Goal: Contribute content: Contribute content

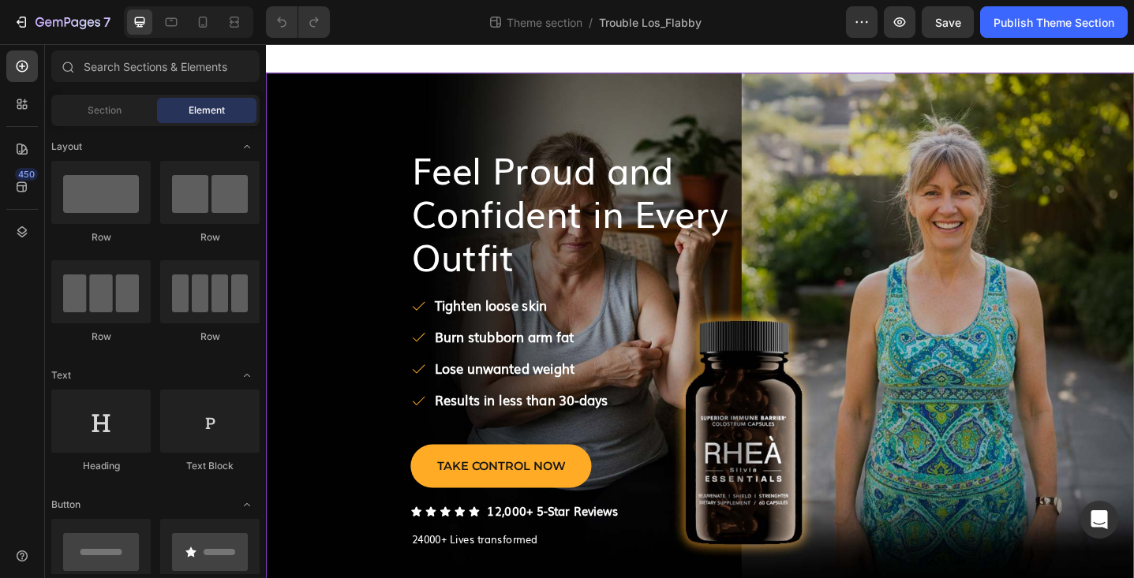
click at [287, 103] on div "Feel Proud and Confident in Every Outfit Heading Tighten loose skin Burn stubbo…" at bounding box center [739, 382] width 947 height 612
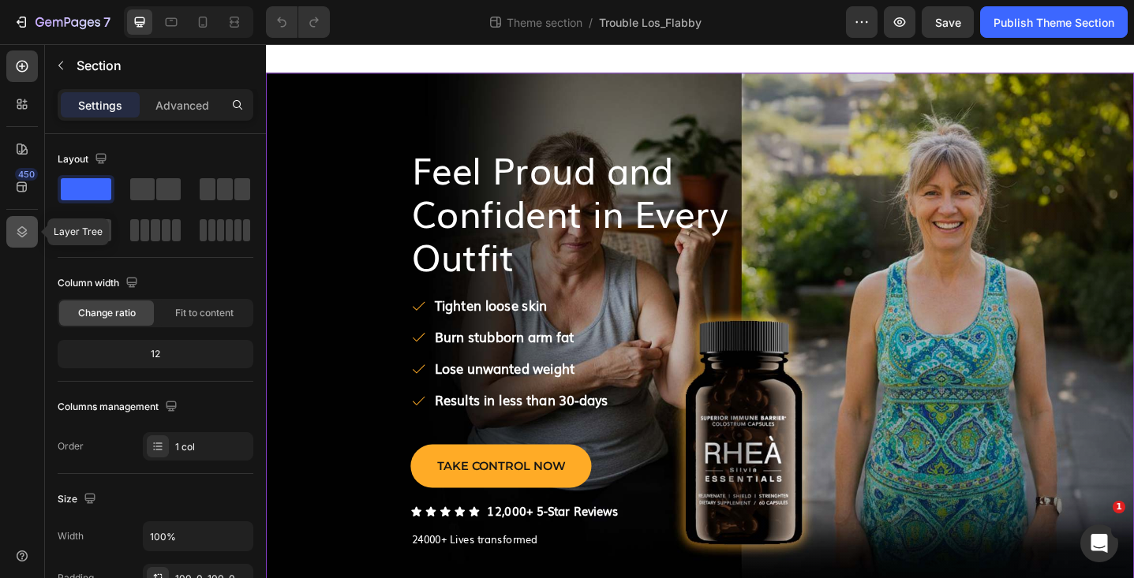
click at [24, 230] on icon at bounding box center [22, 232] width 16 height 16
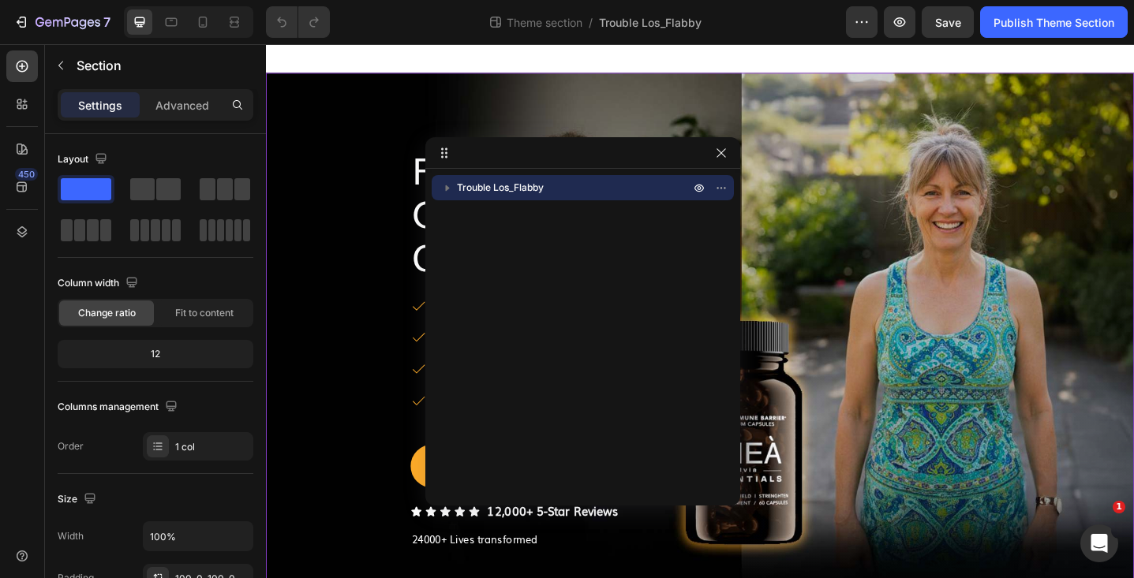
click at [506, 183] on span "Trouble Los_Flabby" at bounding box center [500, 188] width 87 height 16
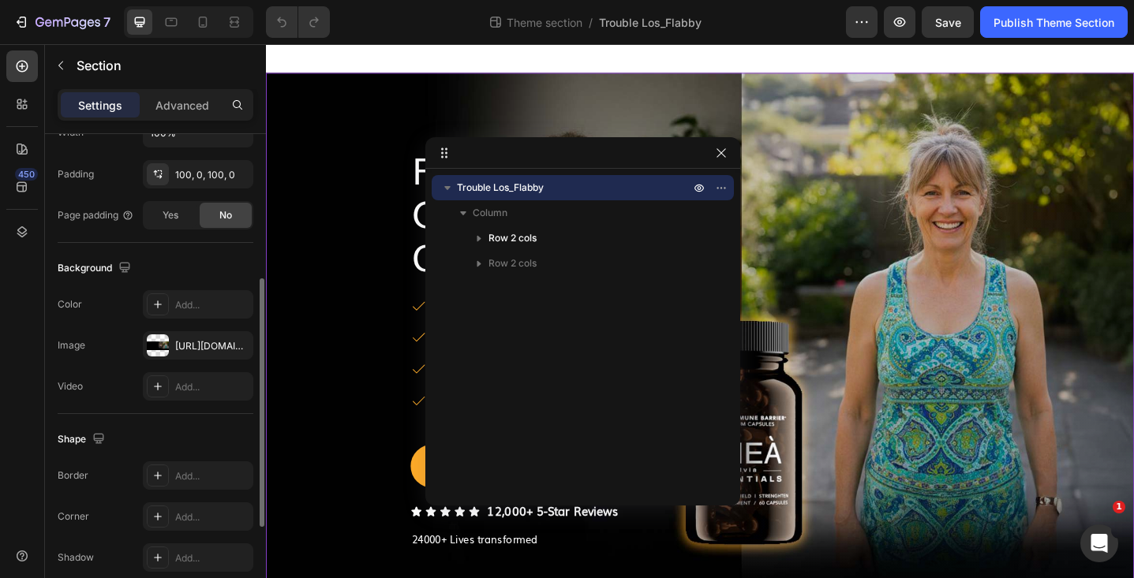
scroll to position [473, 0]
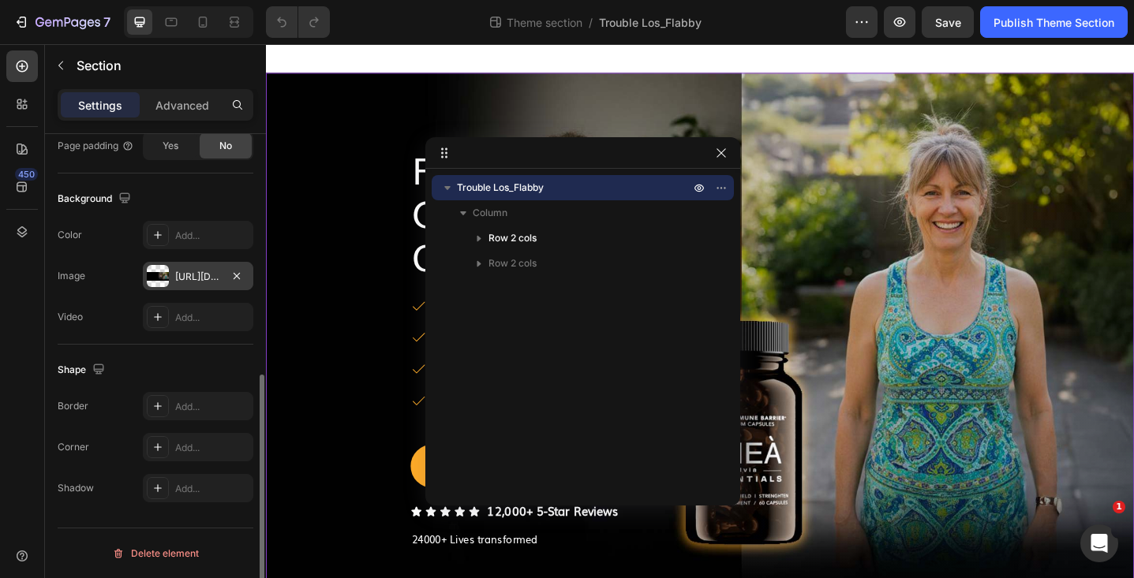
click at [201, 278] on div "[URL][DOMAIN_NAME]" at bounding box center [198, 277] width 46 height 14
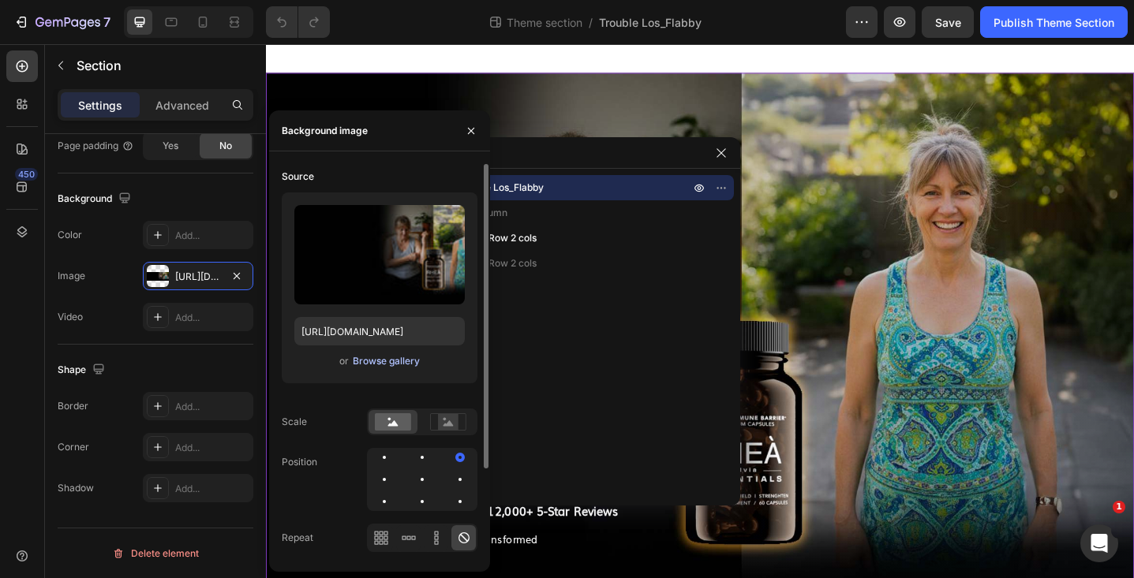
click at [386, 367] on div "Browse gallery" at bounding box center [386, 361] width 67 height 14
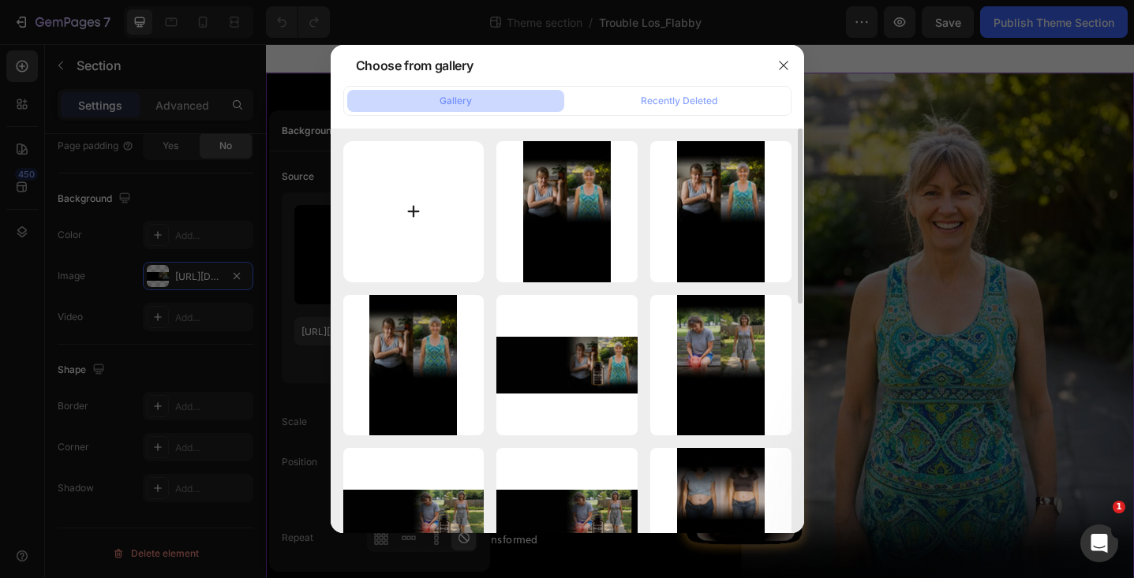
click at [409, 192] on input "file" at bounding box center [413, 211] width 141 height 141
type input "C:\fakepath\Hero-Flabby-Skin-v4.jpg"
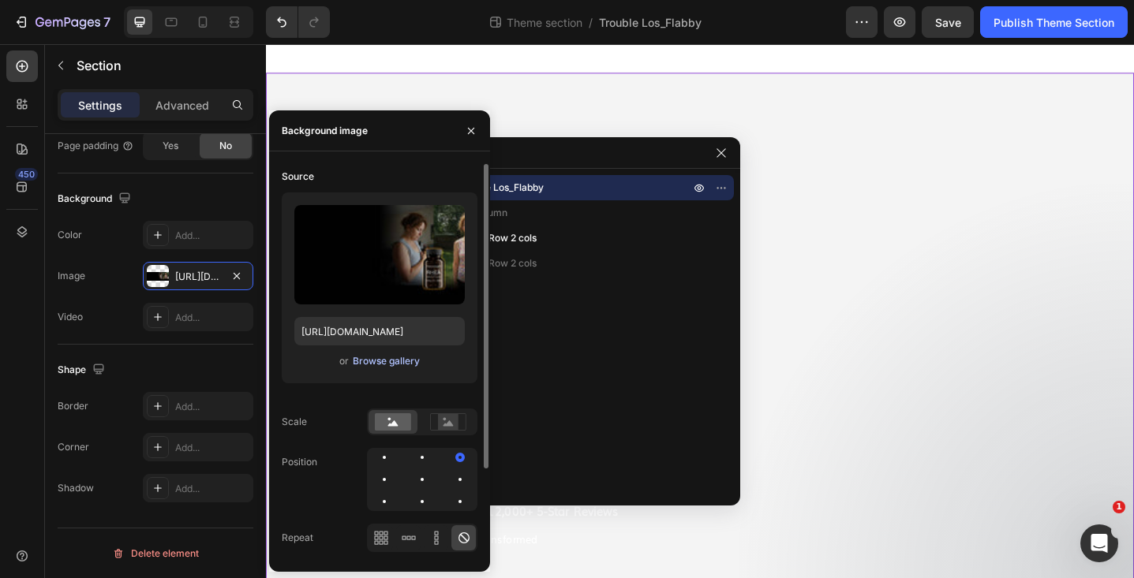
type input "[URL][DOMAIN_NAME]"
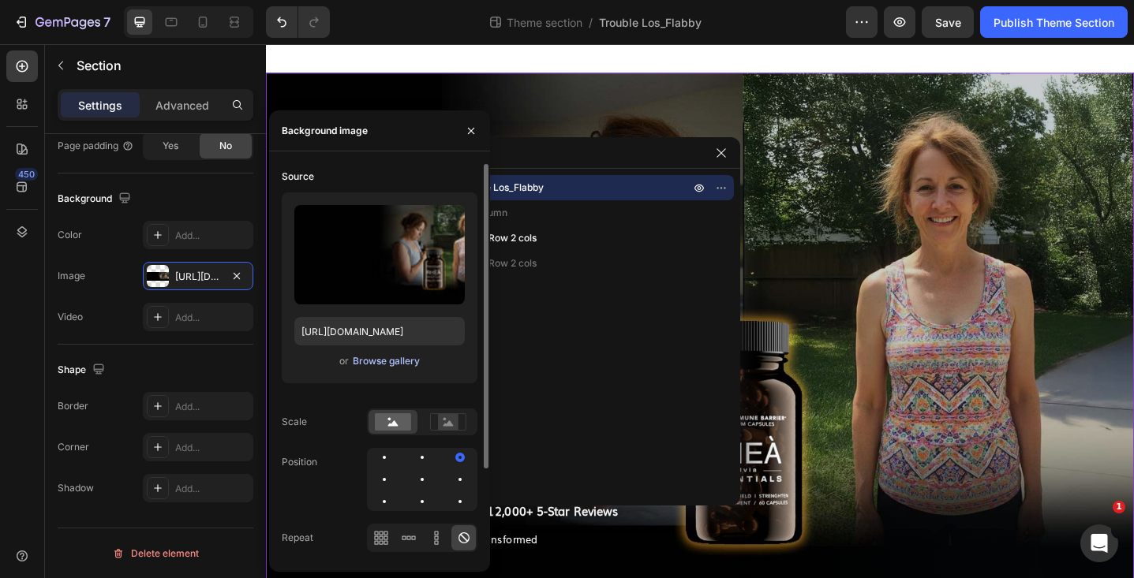
click at [381, 366] on div "Browse gallery" at bounding box center [386, 361] width 67 height 14
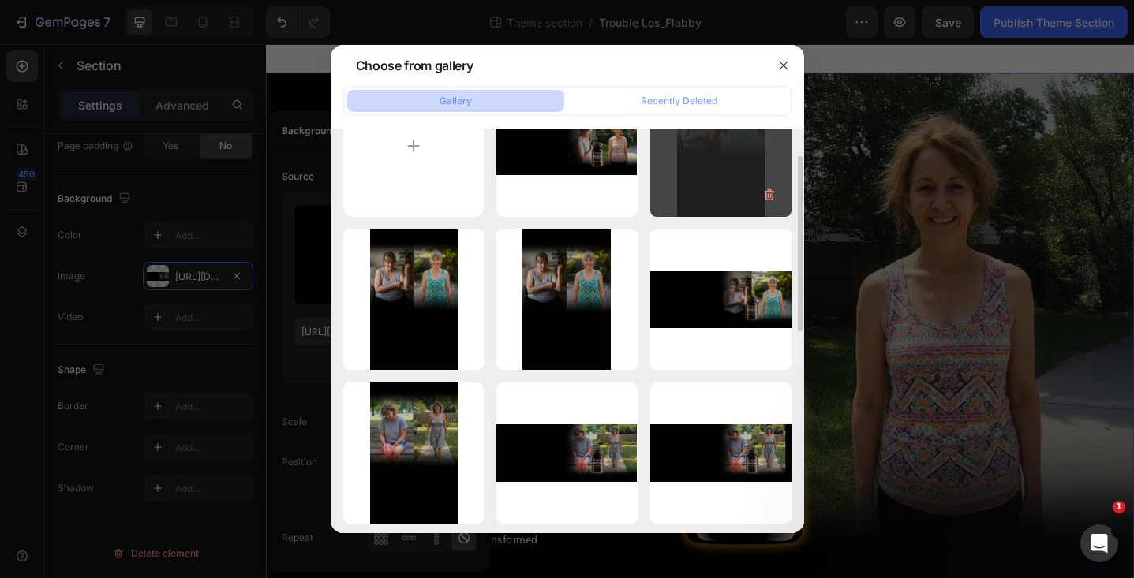
scroll to position [62, 0]
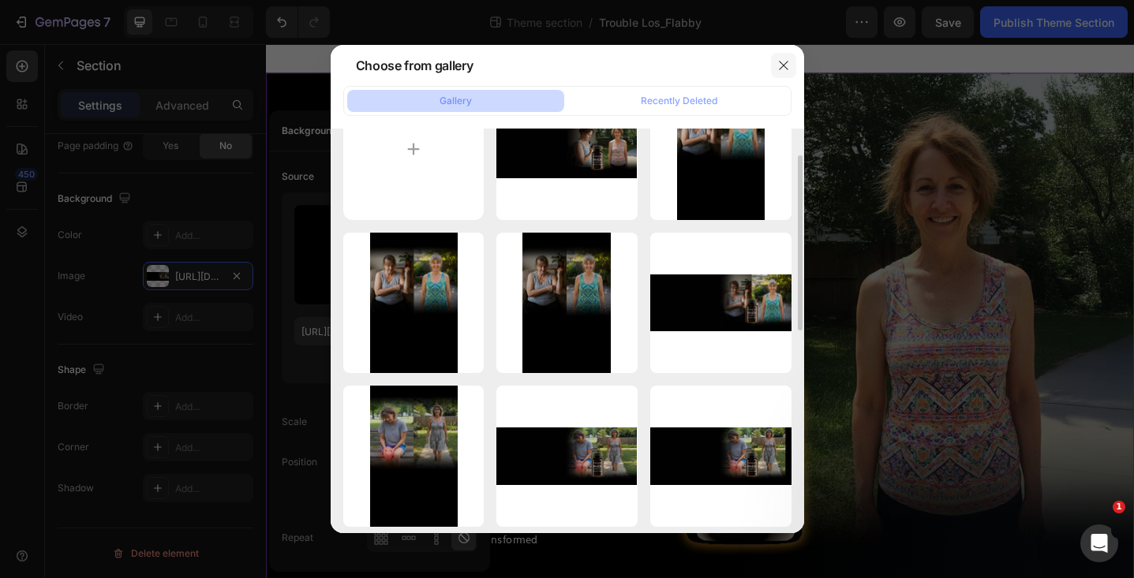
click at [785, 65] on icon "button" at bounding box center [783, 65] width 13 height 13
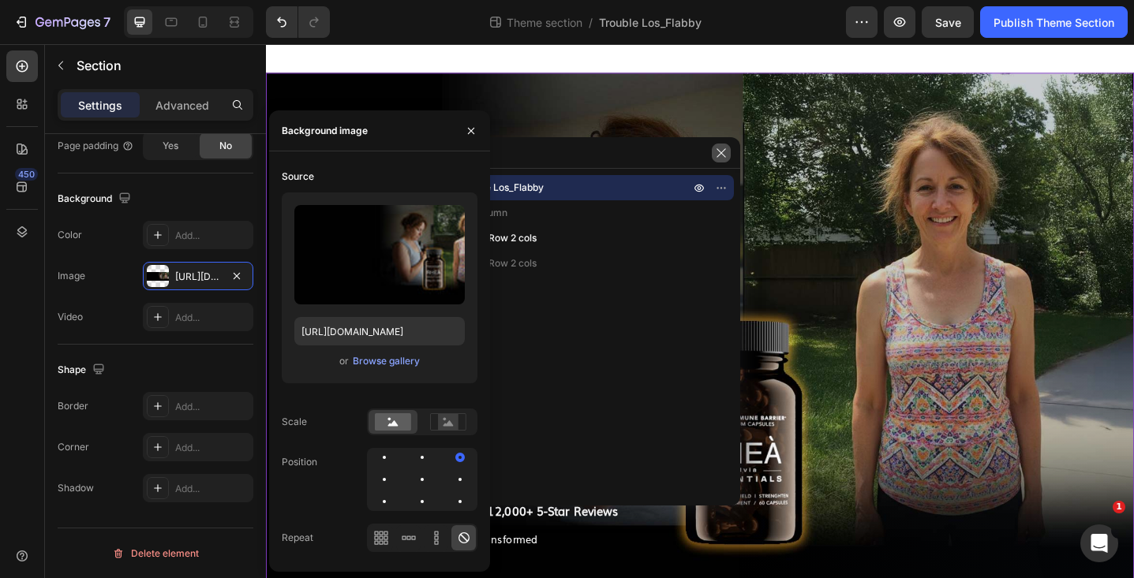
click at [717, 155] on icon "button" at bounding box center [721, 153] width 13 height 13
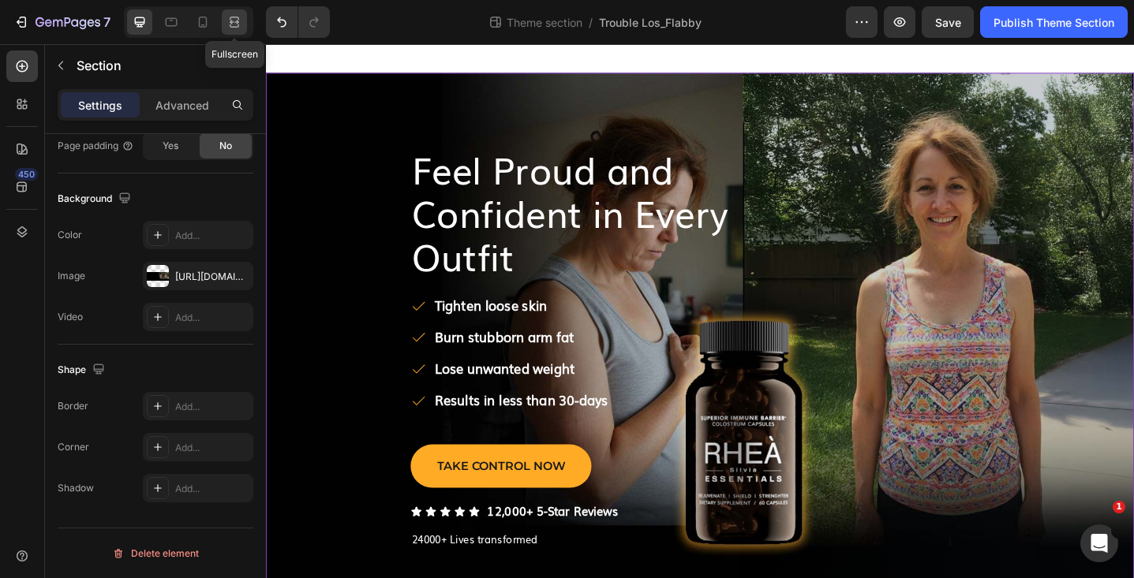
click at [230, 21] on icon at bounding box center [234, 22] width 16 height 16
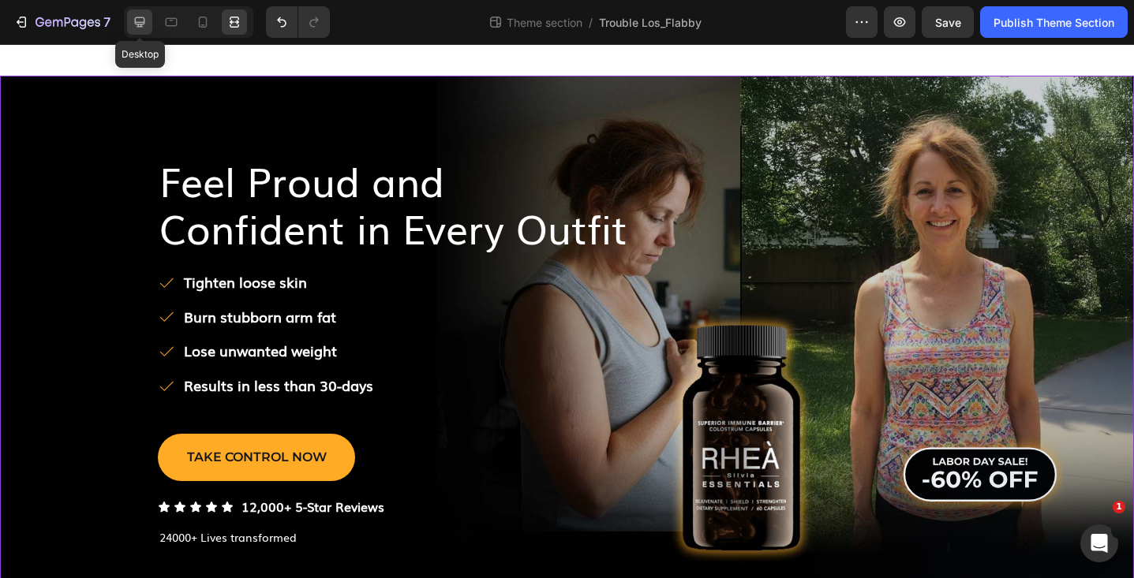
click at [143, 15] on icon at bounding box center [140, 22] width 16 height 16
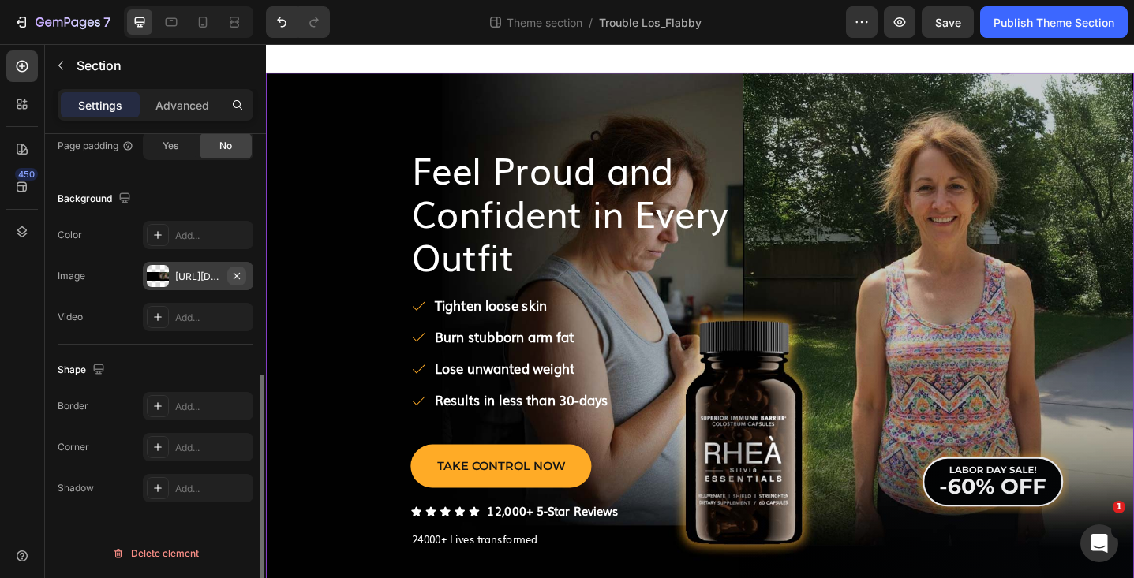
click at [234, 273] on icon "button" at bounding box center [237, 275] width 6 height 6
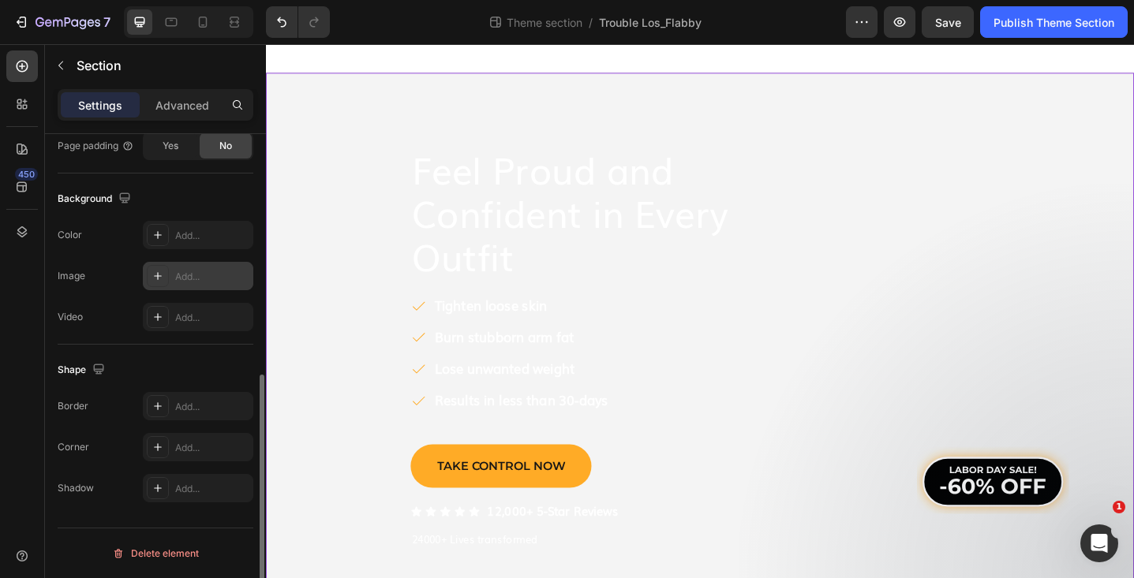
click at [196, 277] on div "Add..." at bounding box center [212, 277] width 74 height 14
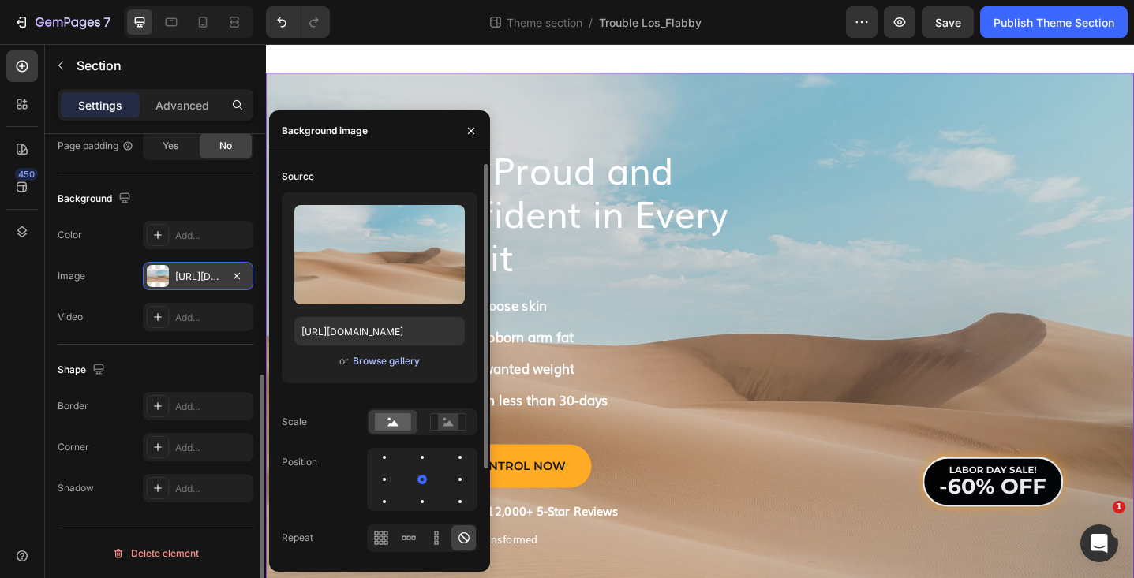
click at [364, 362] on div "Browse gallery" at bounding box center [386, 361] width 67 height 14
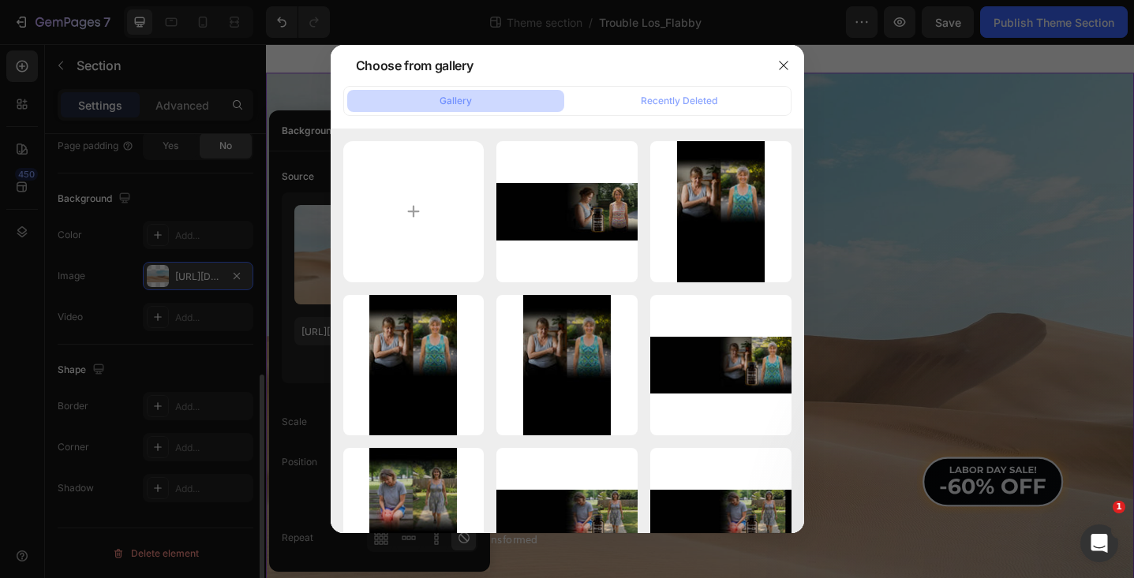
click at [270, 225] on div at bounding box center [567, 289] width 1134 height 578
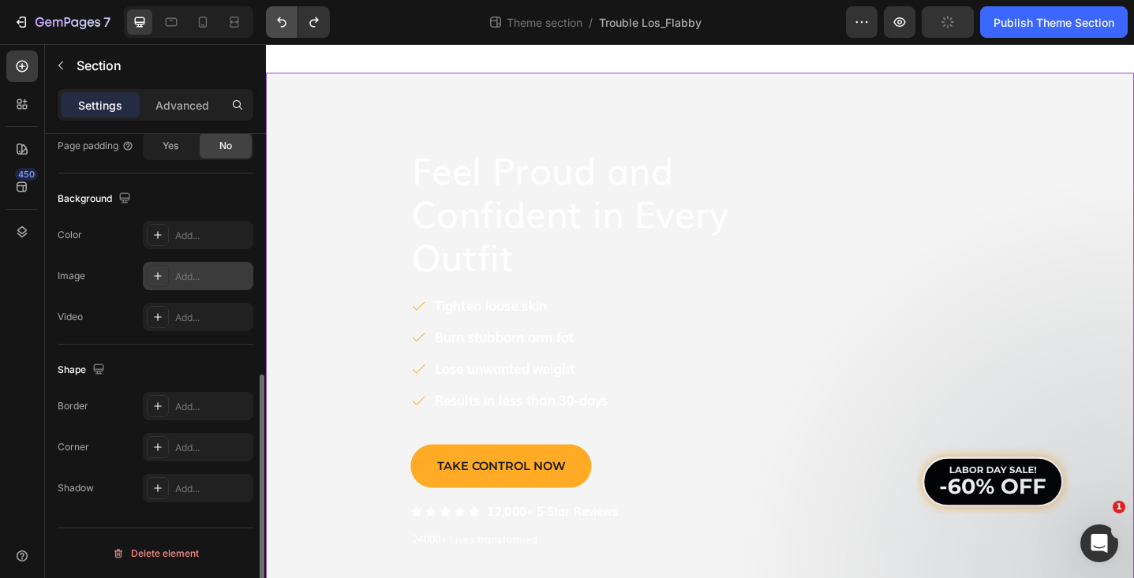
click at [279, 22] on icon "Undo/Redo" at bounding box center [281, 22] width 9 height 10
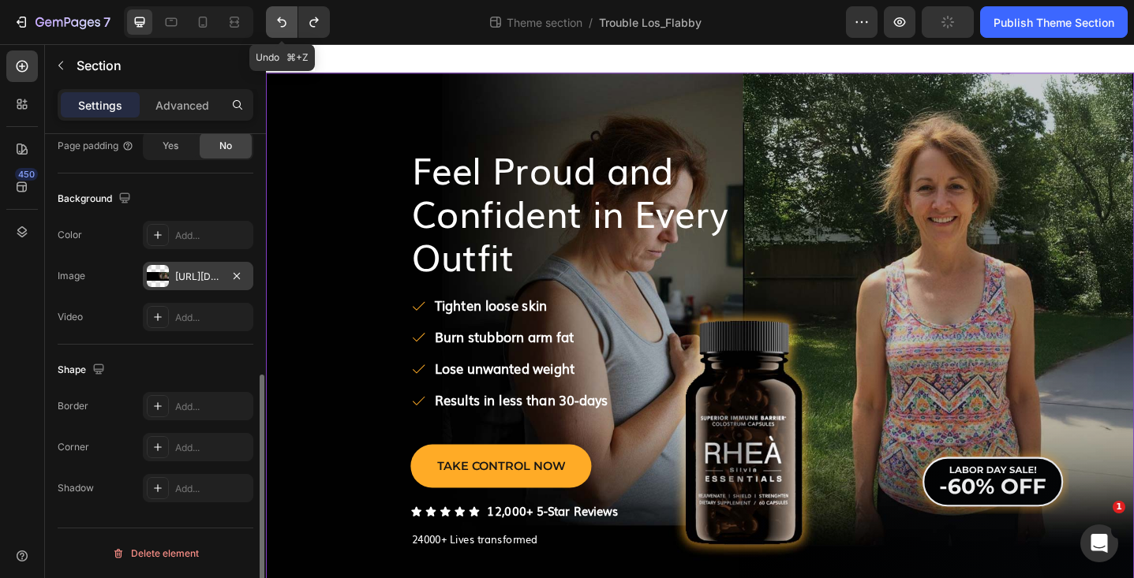
type input "[URL][DOMAIN_NAME]"
click at [203, 270] on div "[URL][DOMAIN_NAME]" at bounding box center [198, 277] width 46 height 14
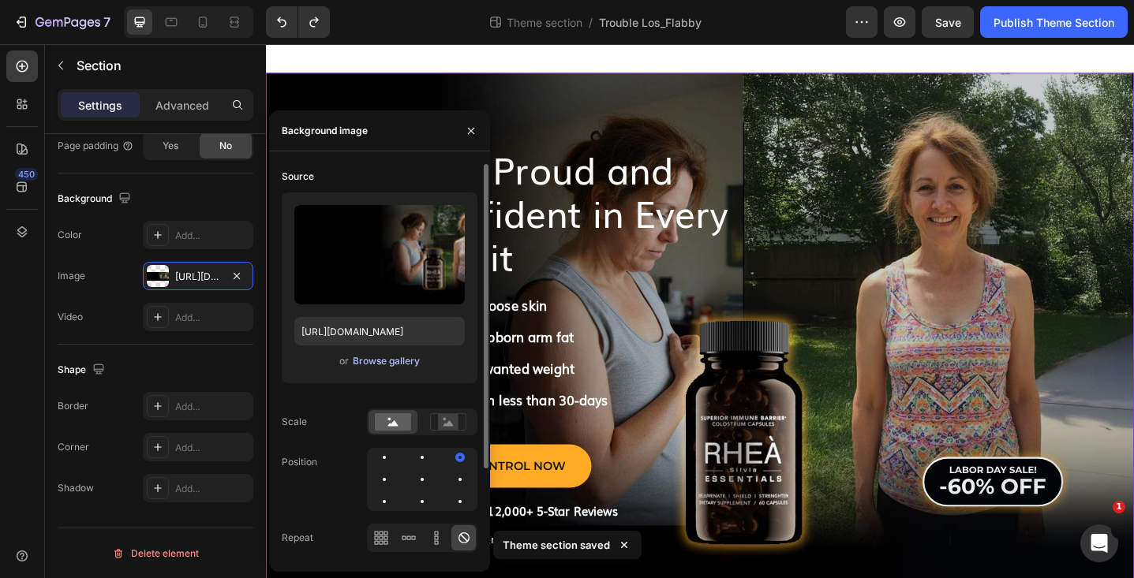
click at [385, 364] on div "Browse gallery" at bounding box center [386, 361] width 67 height 14
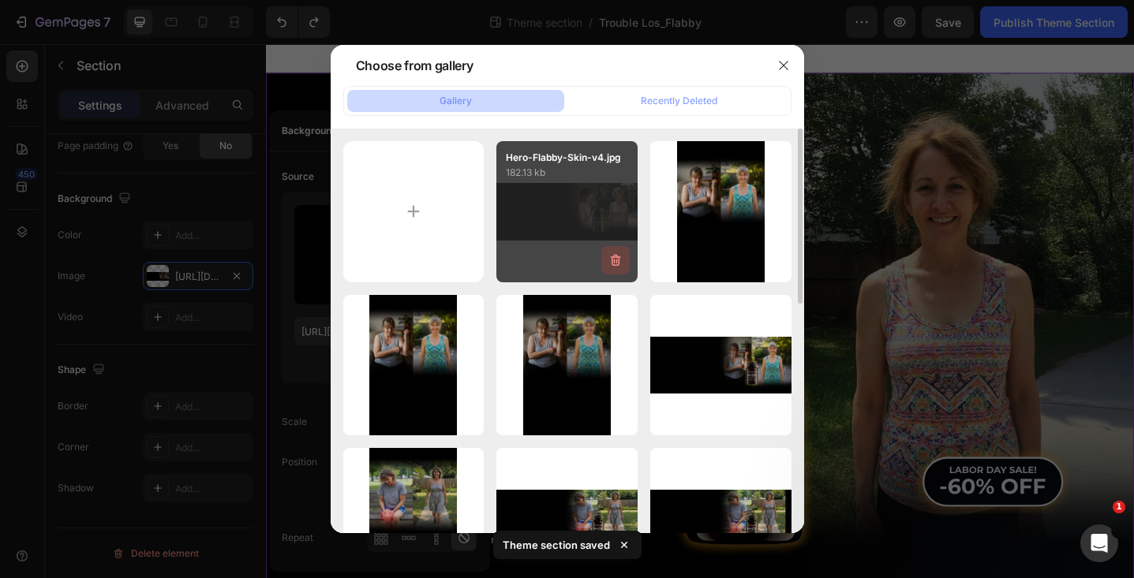
click at [616, 258] on icon "button" at bounding box center [615, 260] width 16 height 16
click at [616, 258] on div "Delete" at bounding box center [606, 263] width 29 height 14
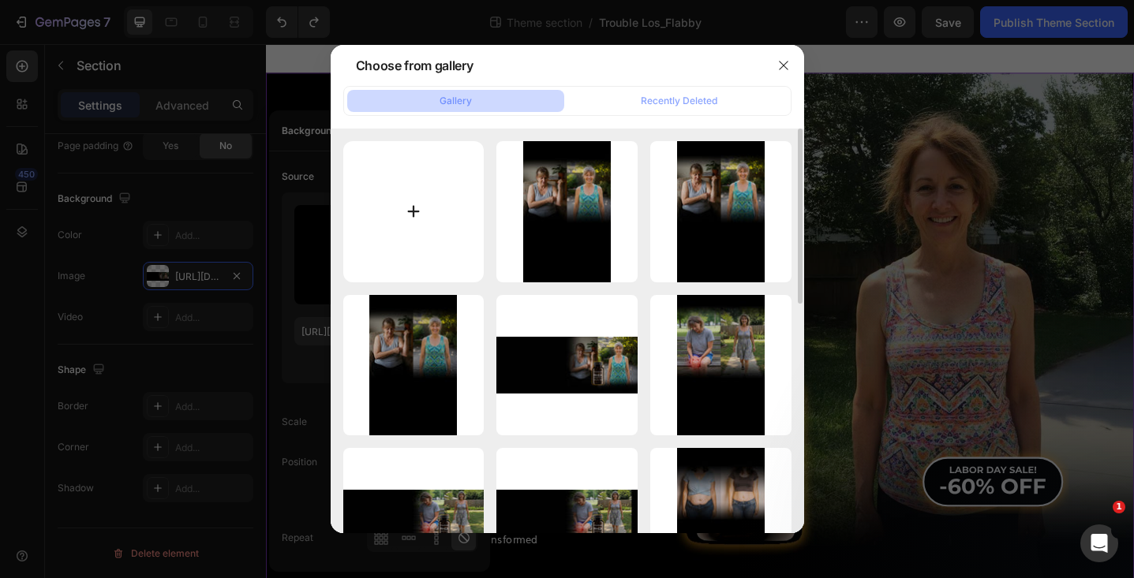
click at [419, 217] on input "file" at bounding box center [413, 211] width 141 height 141
type input "C:\fakepath\Hero-Flabby-Skin-v4-T.jpg"
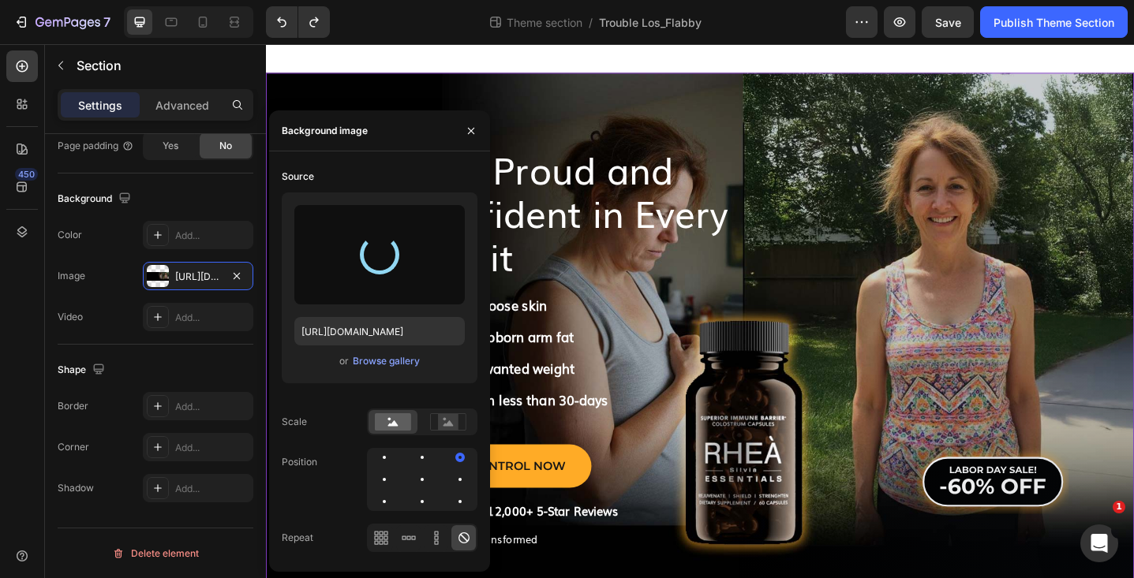
type input "[URL][DOMAIN_NAME]"
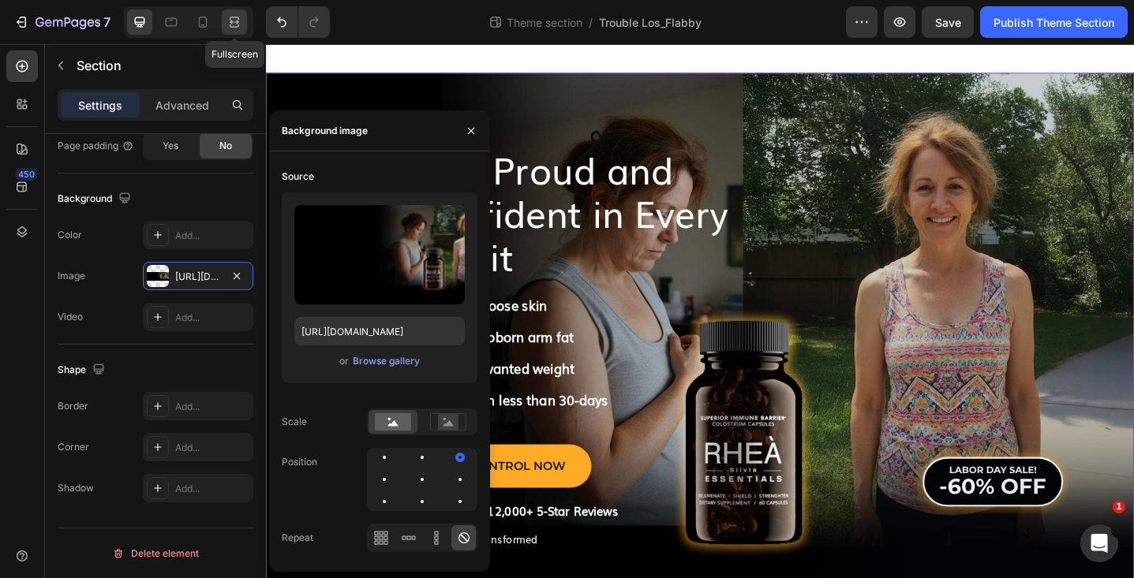
click at [241, 22] on icon at bounding box center [234, 22] width 16 height 16
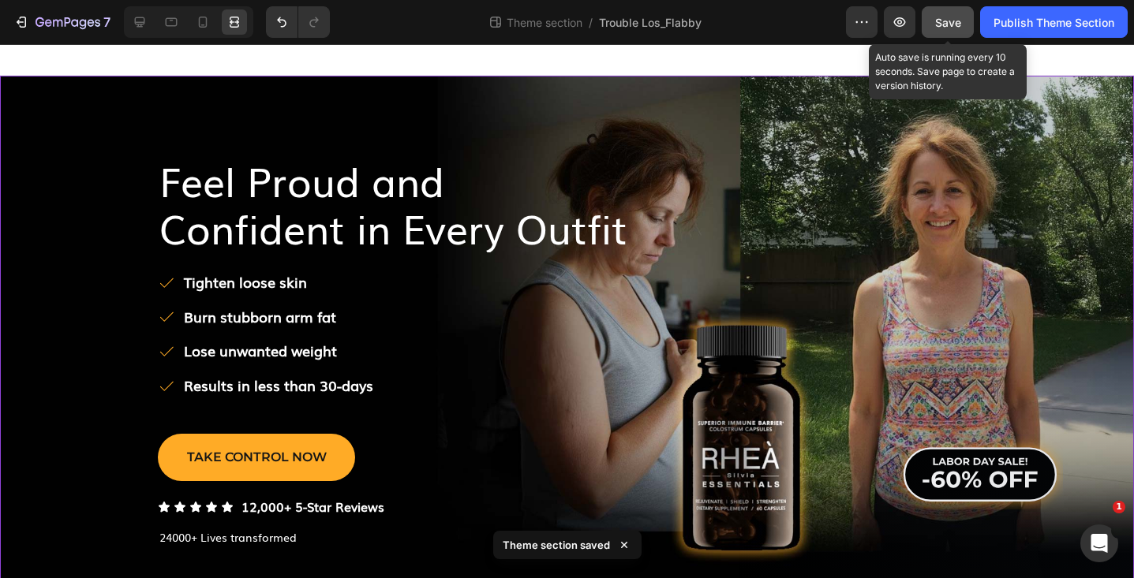
click at [957, 13] on button "Save" at bounding box center [947, 22] width 52 height 32
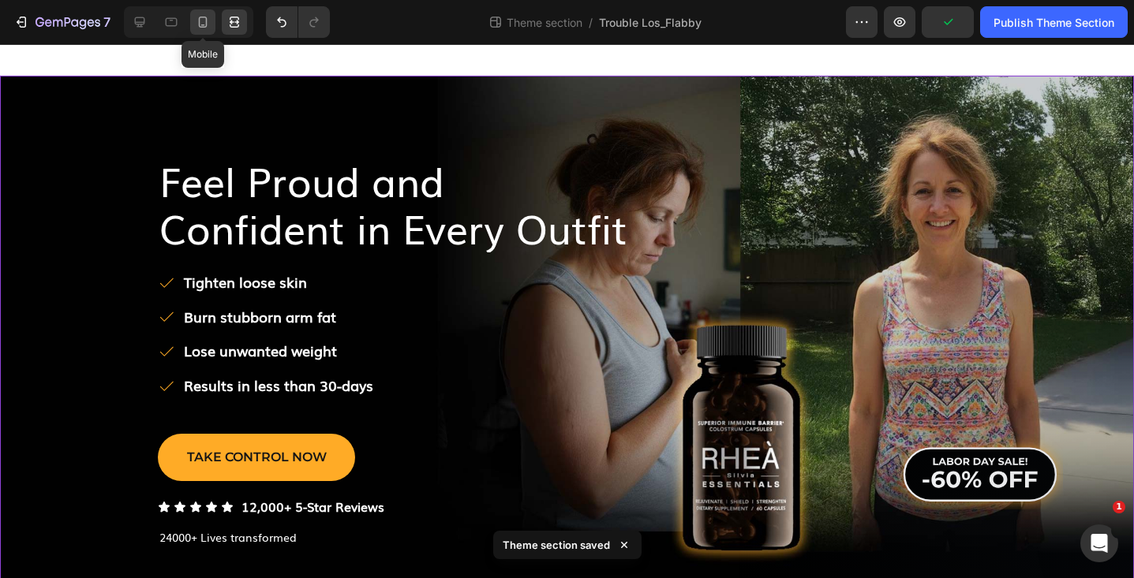
click at [200, 18] on icon at bounding box center [203, 22] width 16 height 16
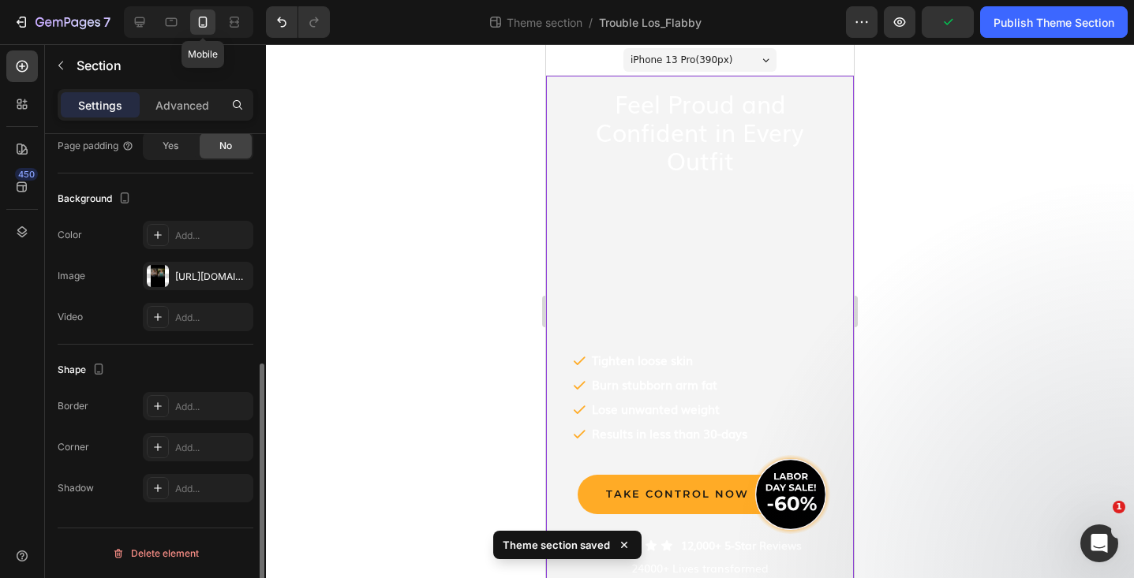
scroll to position [432, 0]
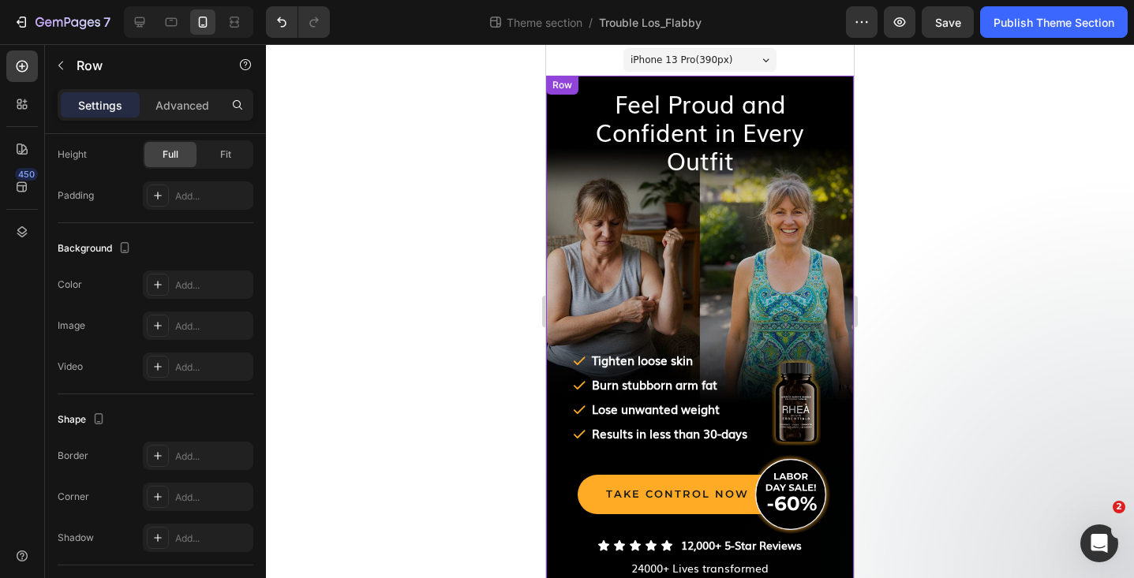
click at [568, 84] on div "Row" at bounding box center [562, 85] width 26 height 14
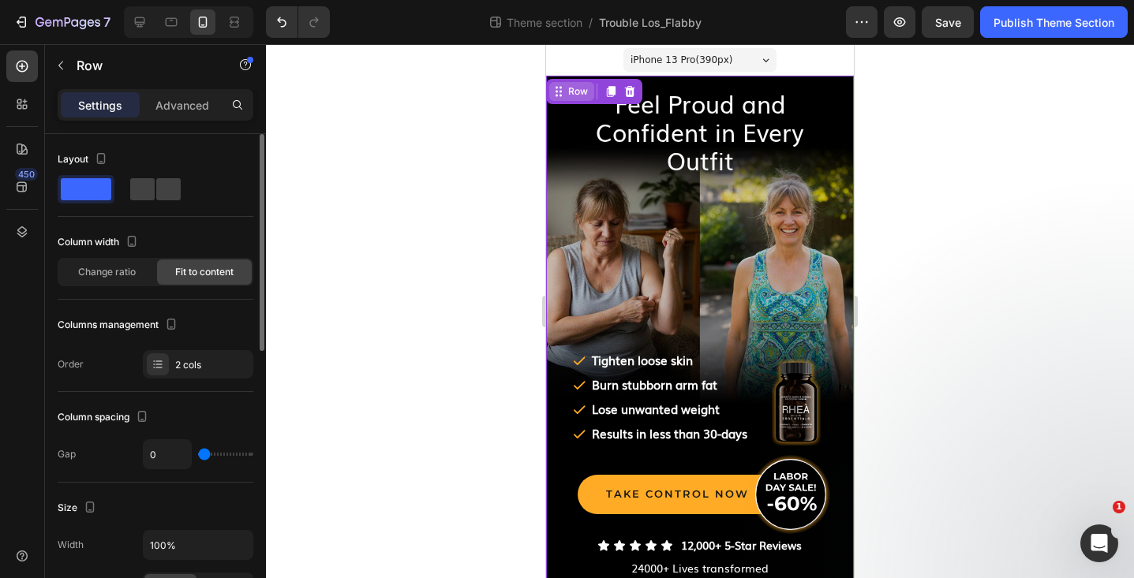
click at [563, 92] on icon at bounding box center [558, 91] width 13 height 13
click at [16, 226] on icon at bounding box center [22, 232] width 16 height 16
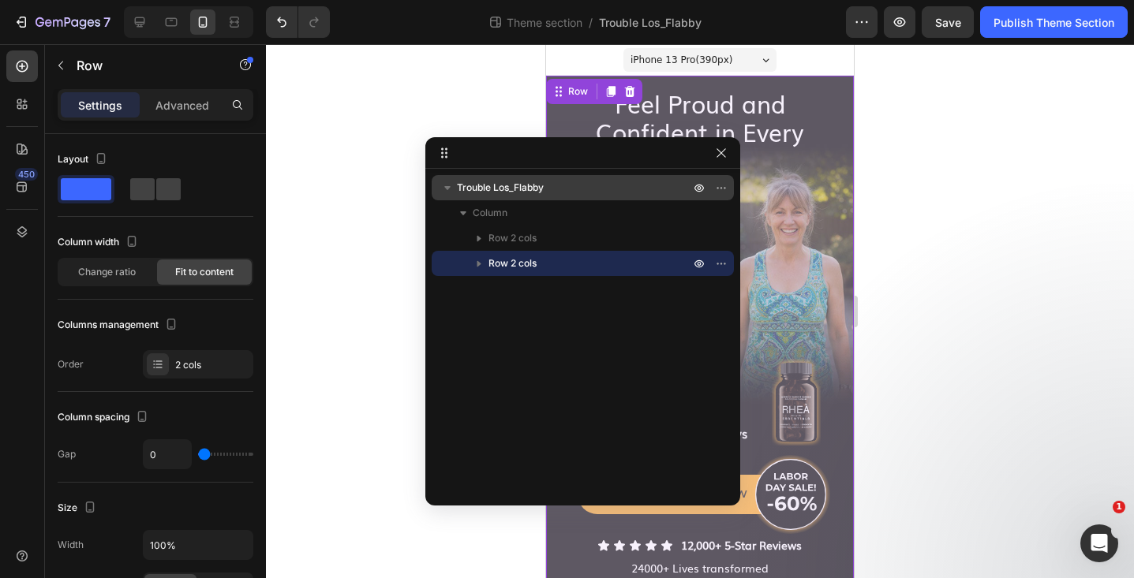
click at [514, 187] on span "Trouble Los_Flabby" at bounding box center [500, 188] width 87 height 16
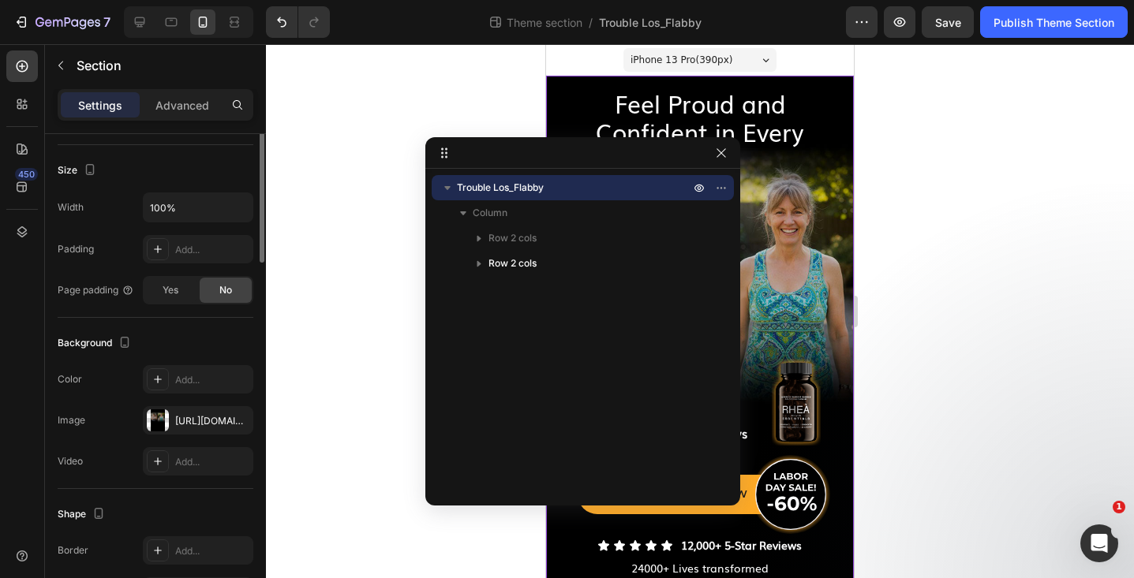
scroll to position [311, 0]
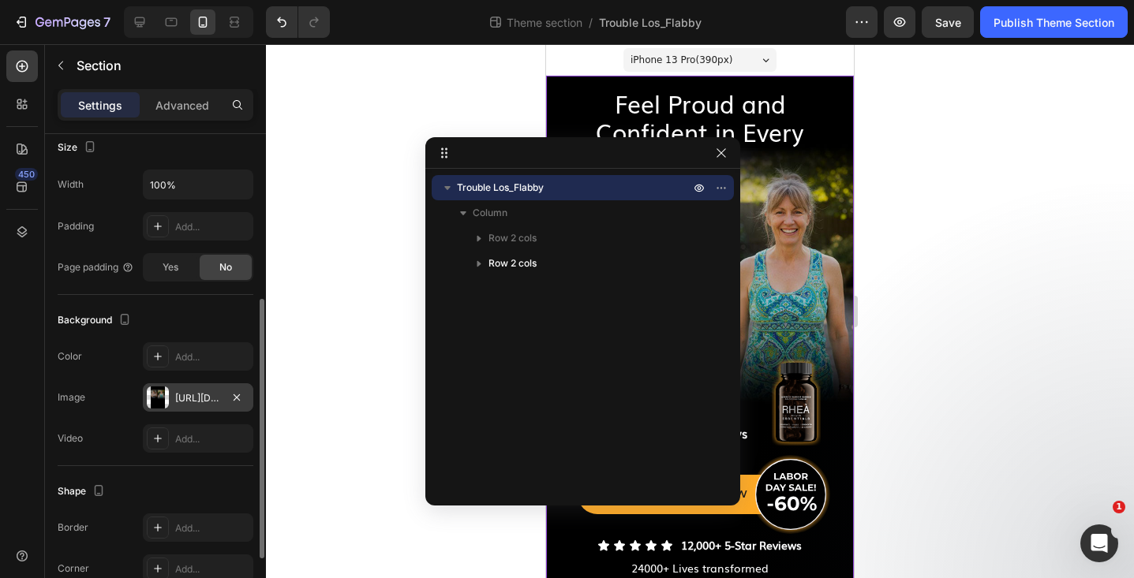
click at [211, 391] on div "[URL][DOMAIN_NAME]" at bounding box center [198, 398] width 46 height 14
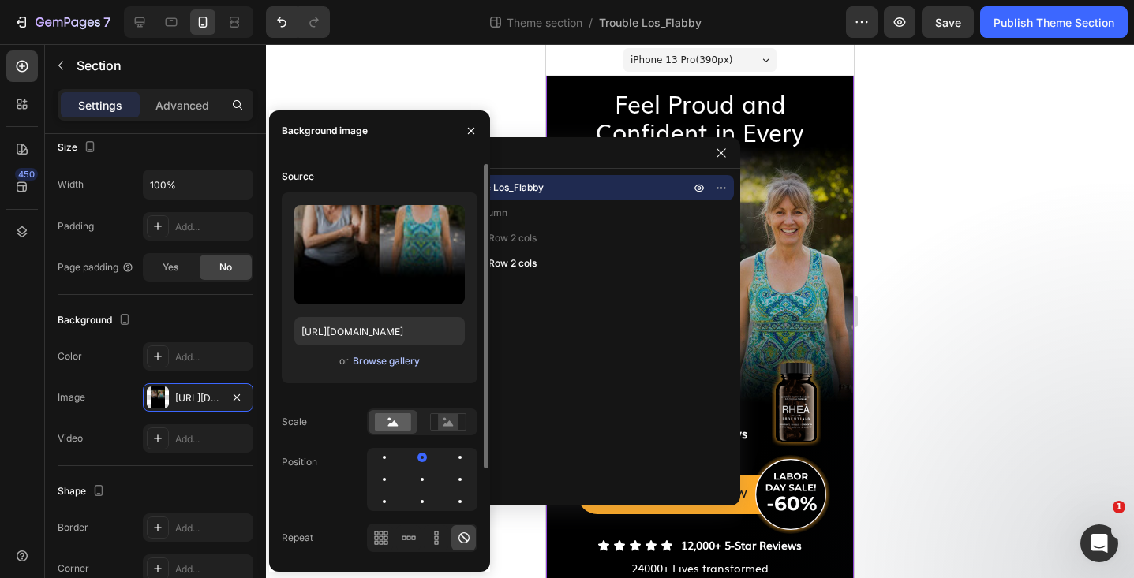
click at [373, 364] on div "Browse gallery" at bounding box center [386, 361] width 67 height 14
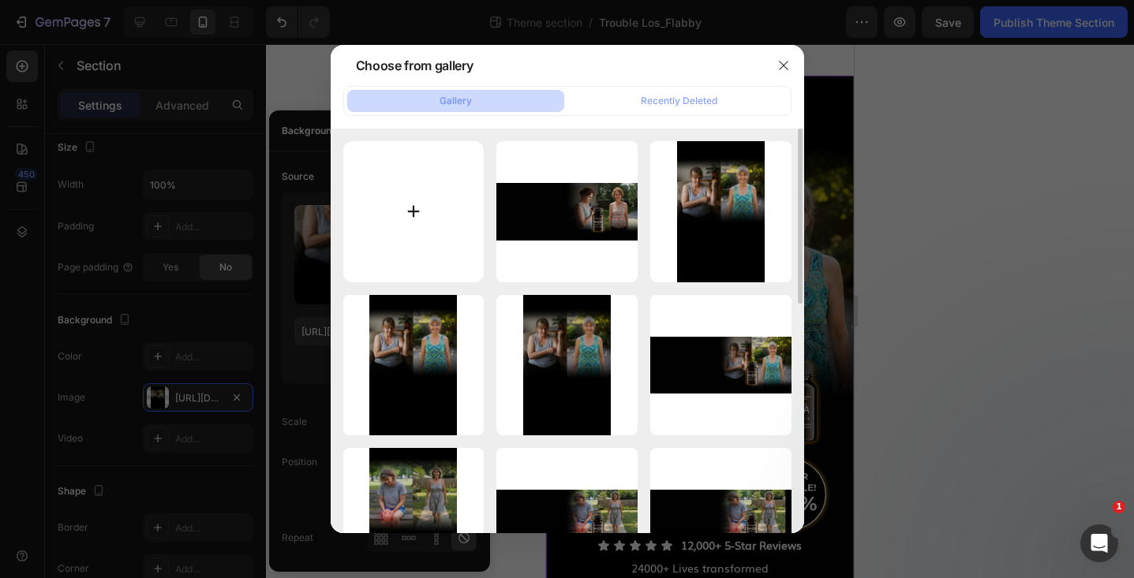
click at [413, 209] on input "file" at bounding box center [413, 211] width 141 height 141
type input "C:\fakepath\Hero-Flabby-Skin-Mob-v4.jpg"
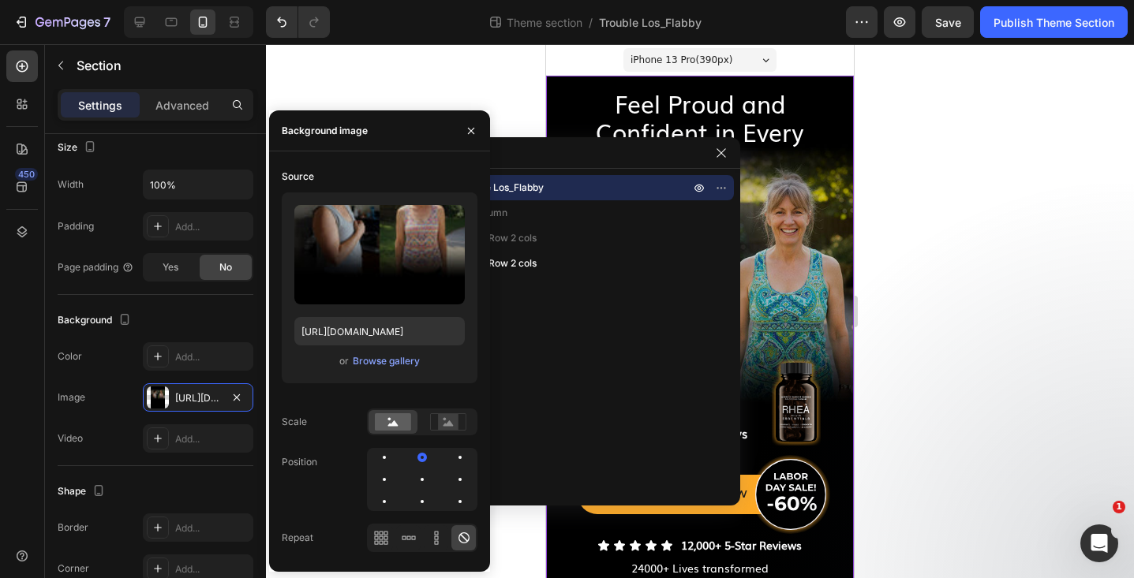
type input "[URL][DOMAIN_NAME]"
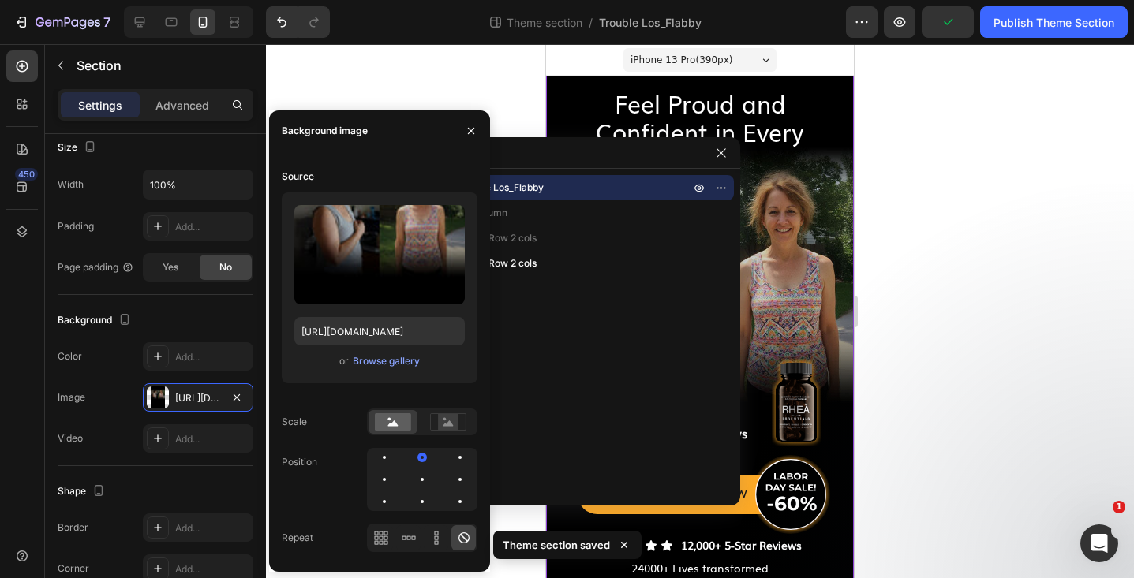
click at [912, 155] on div at bounding box center [700, 311] width 868 height 534
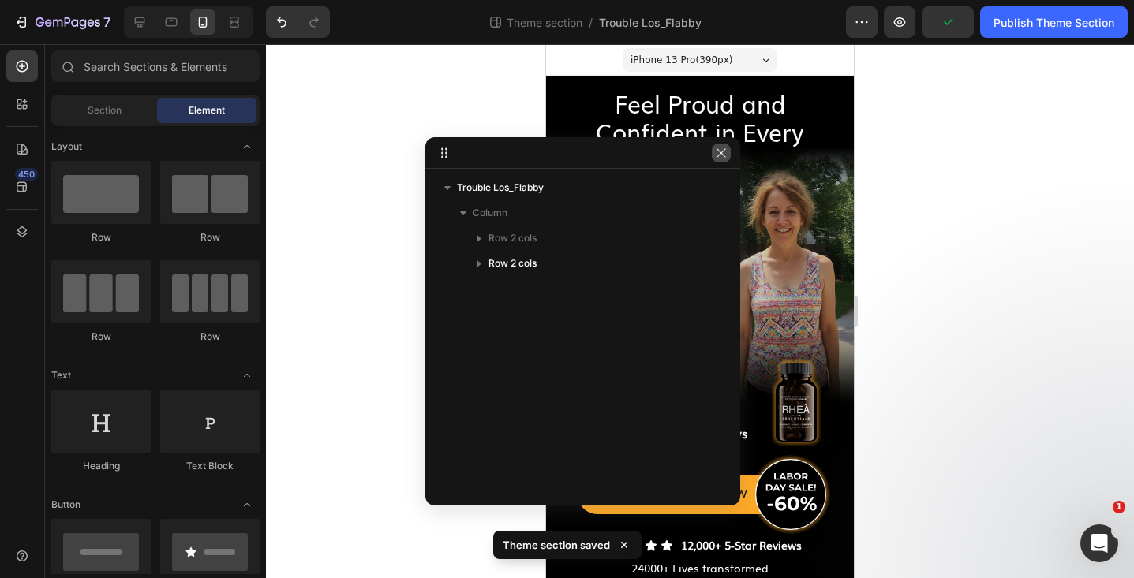
click at [721, 152] on icon "button" at bounding box center [721, 153] width 13 height 13
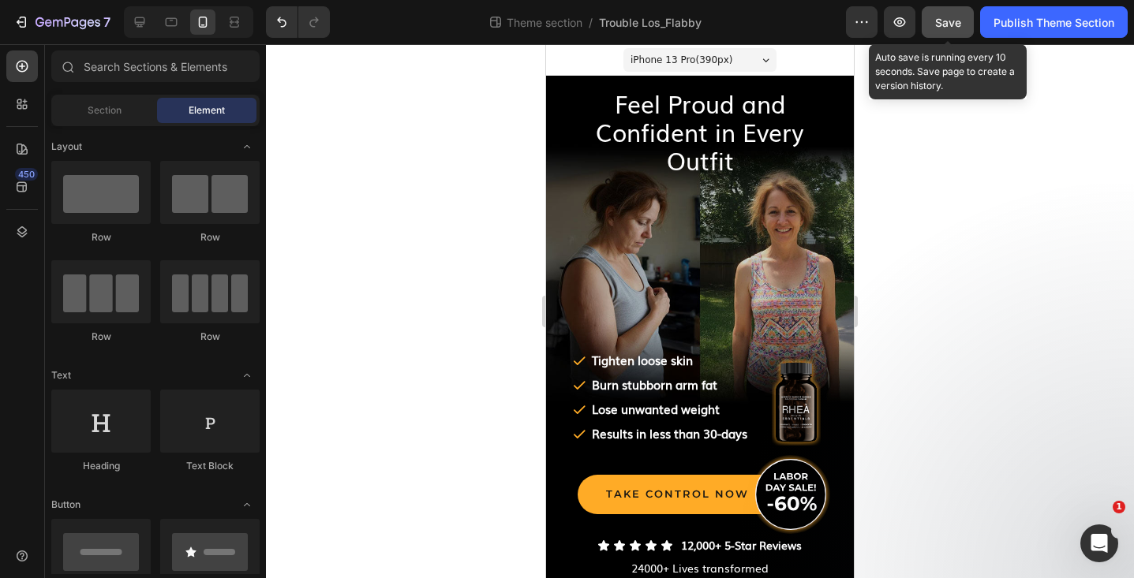
click at [954, 31] on button "Save" at bounding box center [947, 22] width 52 height 32
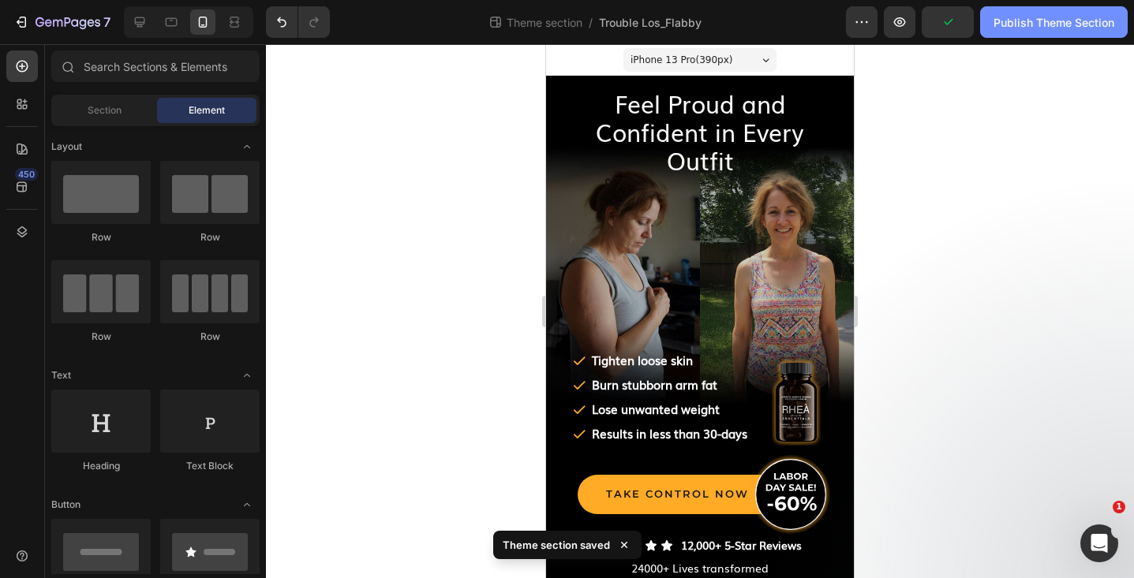
click at [1030, 22] on div "Publish Theme Section" at bounding box center [1053, 22] width 121 height 17
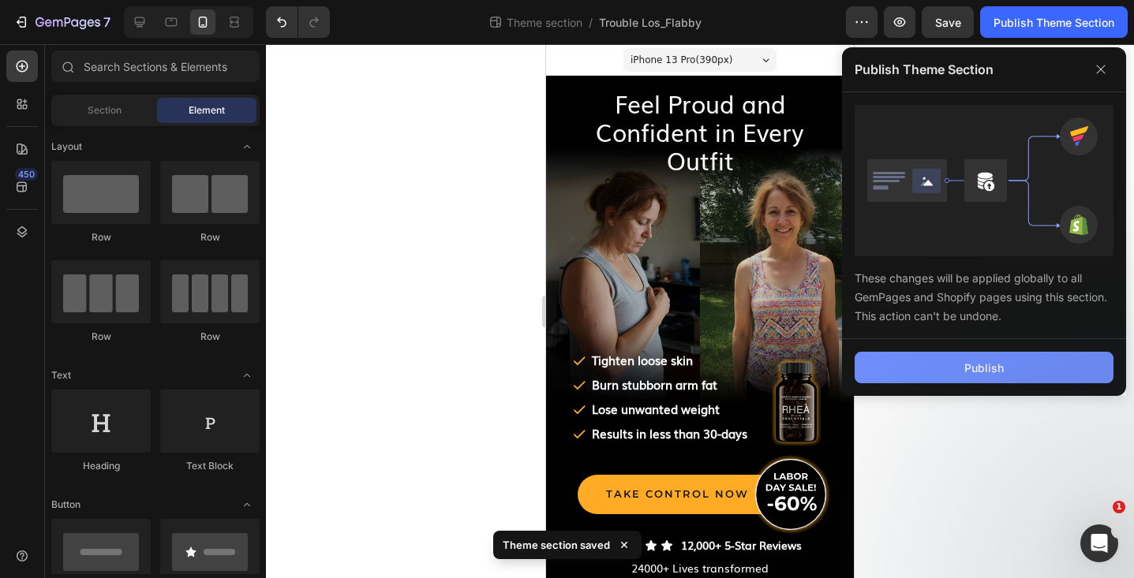
click at [966, 364] on div "Publish" at bounding box center [983, 368] width 39 height 17
